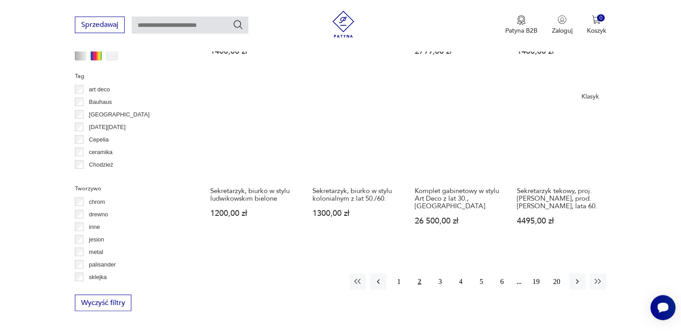
scroll to position [853, 0]
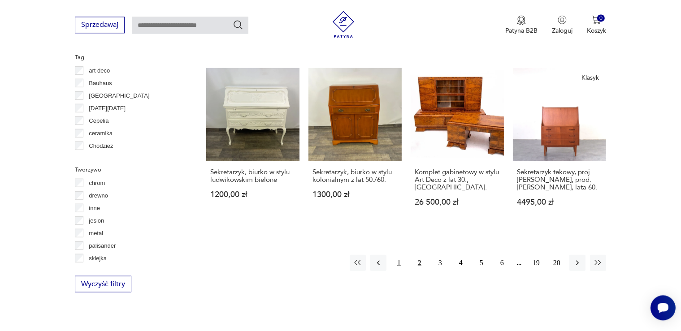
click at [398, 268] on button "1" at bounding box center [399, 263] width 16 height 16
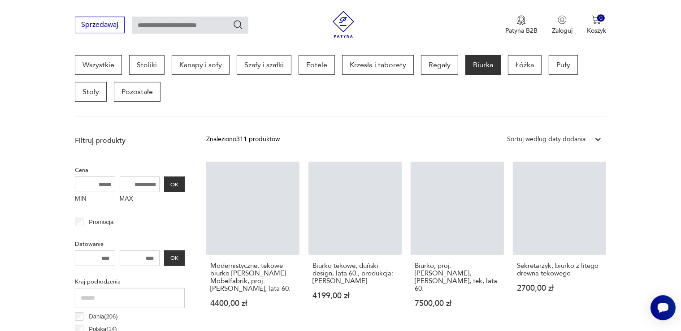
scroll to position [237, 0]
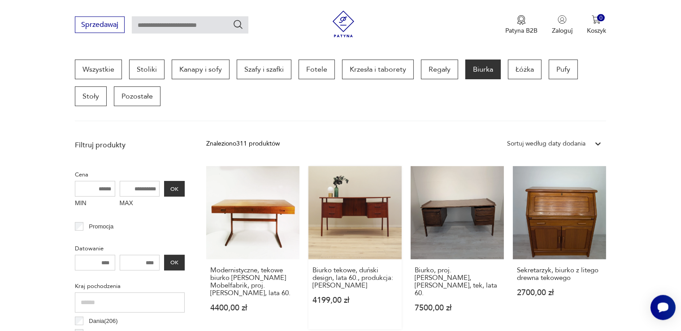
click at [378, 233] on link "Biurko tekowe, duński design, lata 60., produkcja: [PERSON_NAME] 4199,00 zł" at bounding box center [354, 247] width 93 height 163
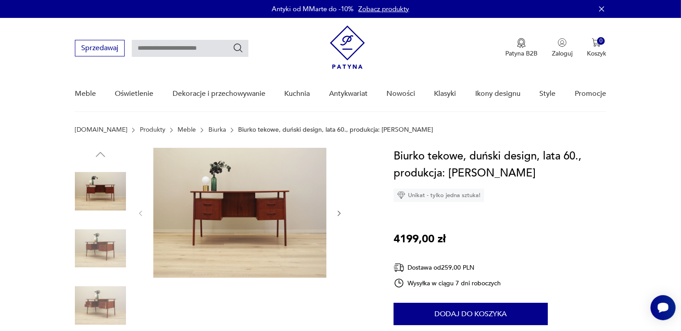
click at [341, 213] on icon "button" at bounding box center [339, 214] width 8 height 8
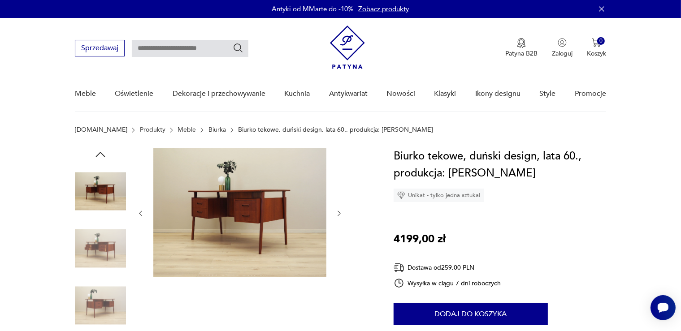
click at [341, 213] on icon "button" at bounding box center [339, 214] width 8 height 8
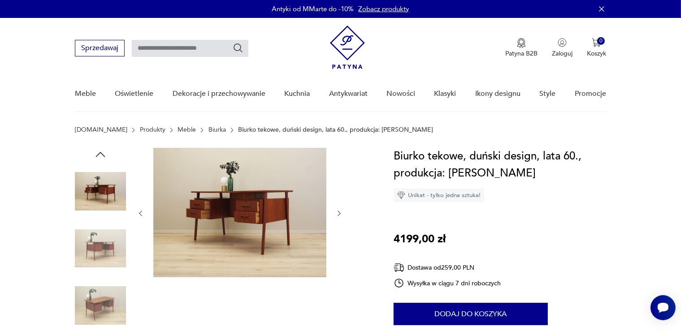
click at [341, 213] on icon "button" at bounding box center [339, 214] width 8 height 8
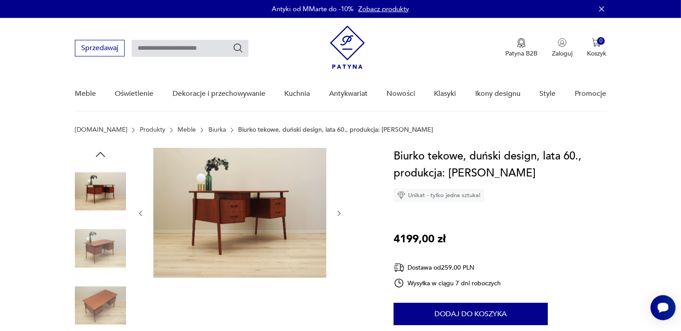
click at [341, 213] on icon "button" at bounding box center [339, 214] width 8 height 8
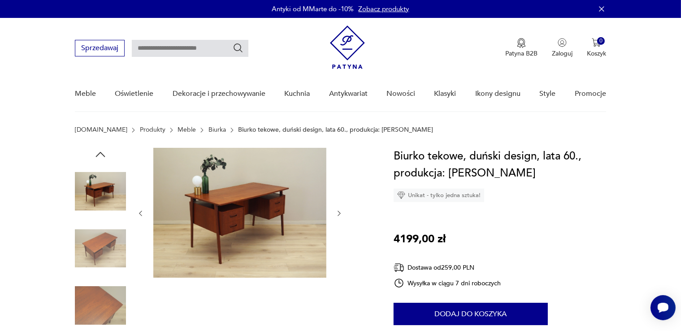
click at [341, 213] on icon "button" at bounding box center [339, 214] width 8 height 8
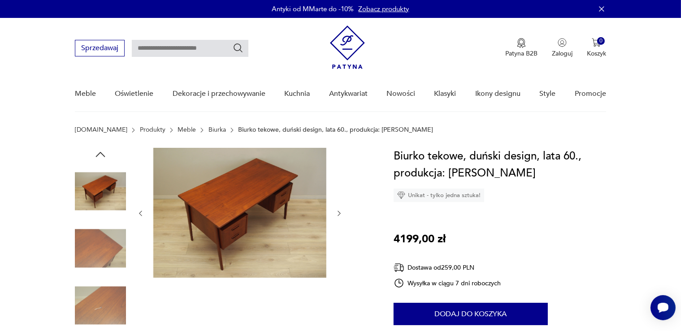
click at [341, 213] on icon "button" at bounding box center [339, 214] width 8 height 8
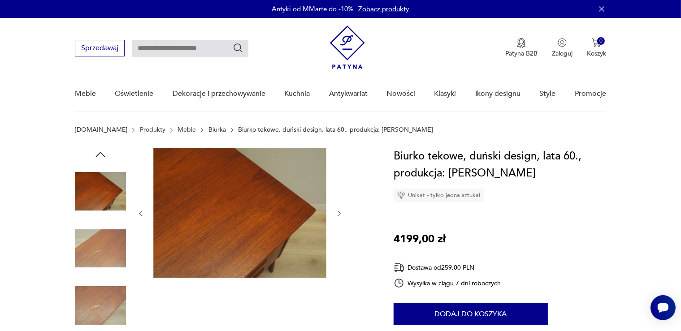
click at [341, 213] on icon "button" at bounding box center [339, 214] width 8 height 8
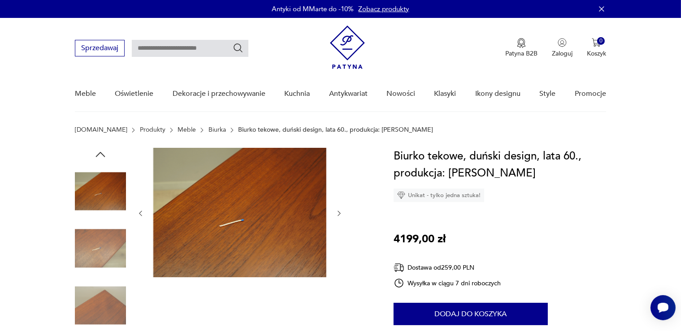
click at [341, 213] on icon "button" at bounding box center [339, 214] width 8 height 8
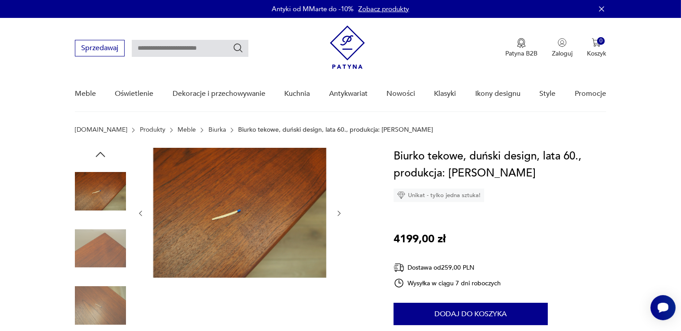
click at [341, 213] on icon "button" at bounding box center [339, 214] width 8 height 8
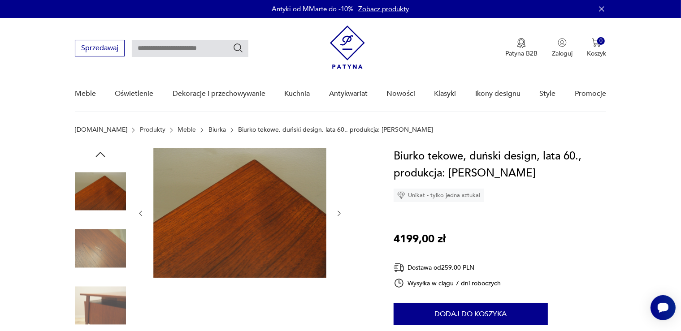
click at [341, 213] on icon "button" at bounding box center [339, 214] width 8 height 8
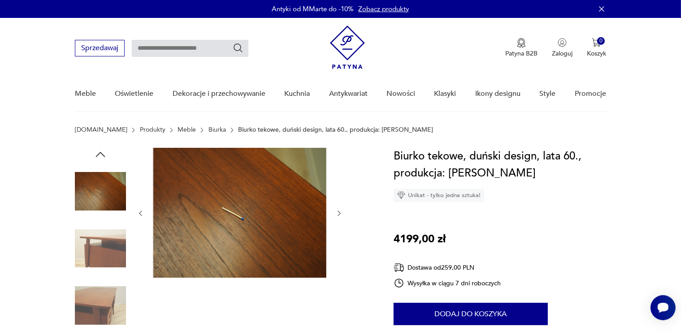
click at [341, 213] on icon "button" at bounding box center [339, 214] width 8 height 8
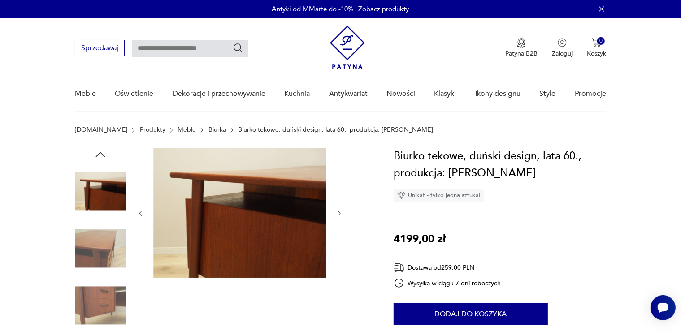
click at [341, 213] on icon "button" at bounding box center [339, 214] width 8 height 8
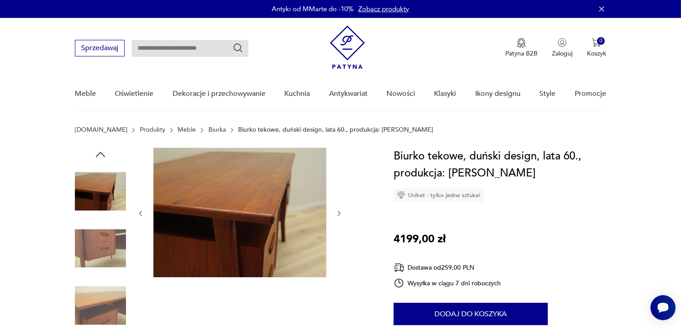
click at [341, 213] on icon "button" at bounding box center [339, 214] width 8 height 8
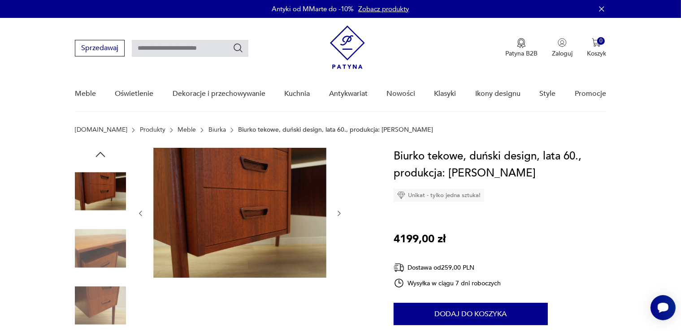
click at [341, 213] on icon "button" at bounding box center [339, 214] width 8 height 8
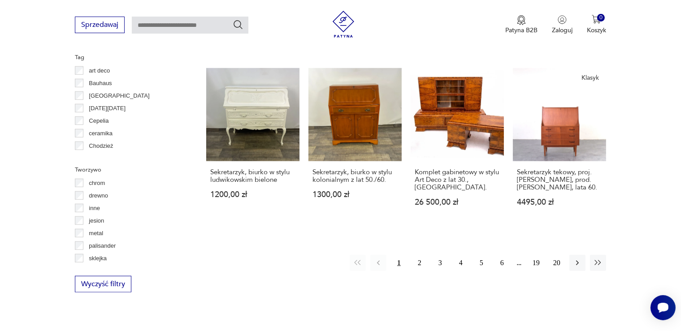
scroll to position [829, 0]
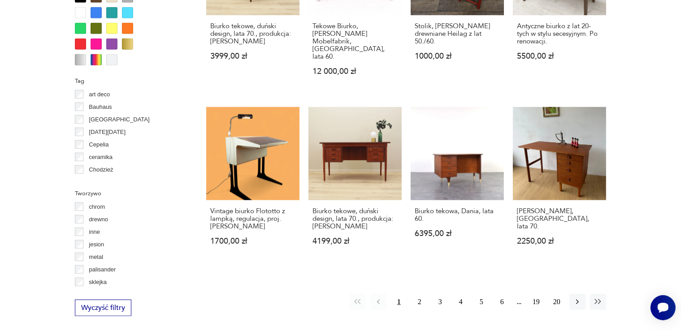
scroll to position [60, 0]
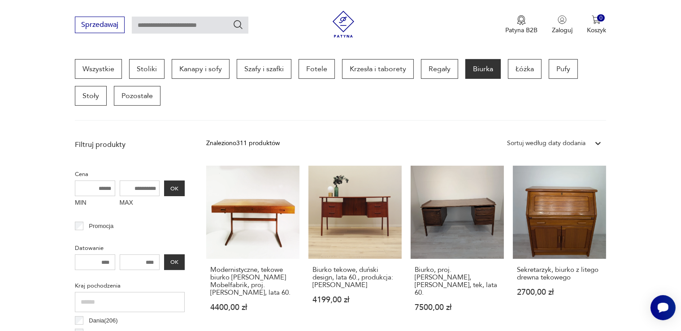
scroll to position [375, 0]
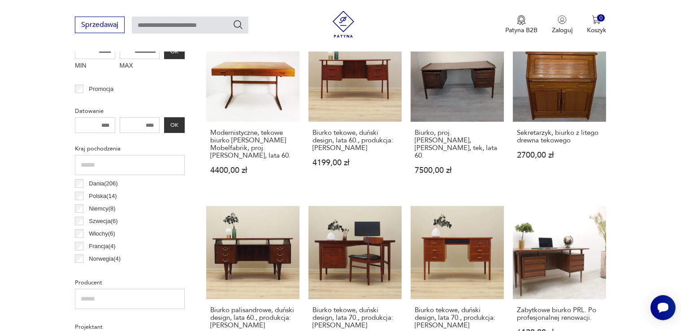
scroll to position [238, 0]
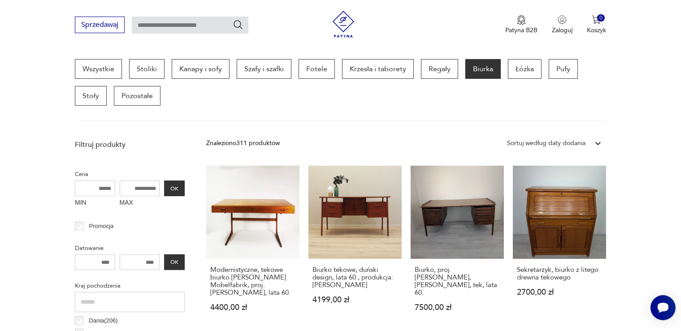
scroll to position [375, 0]
